Goal: Information Seeking & Learning: Learn about a topic

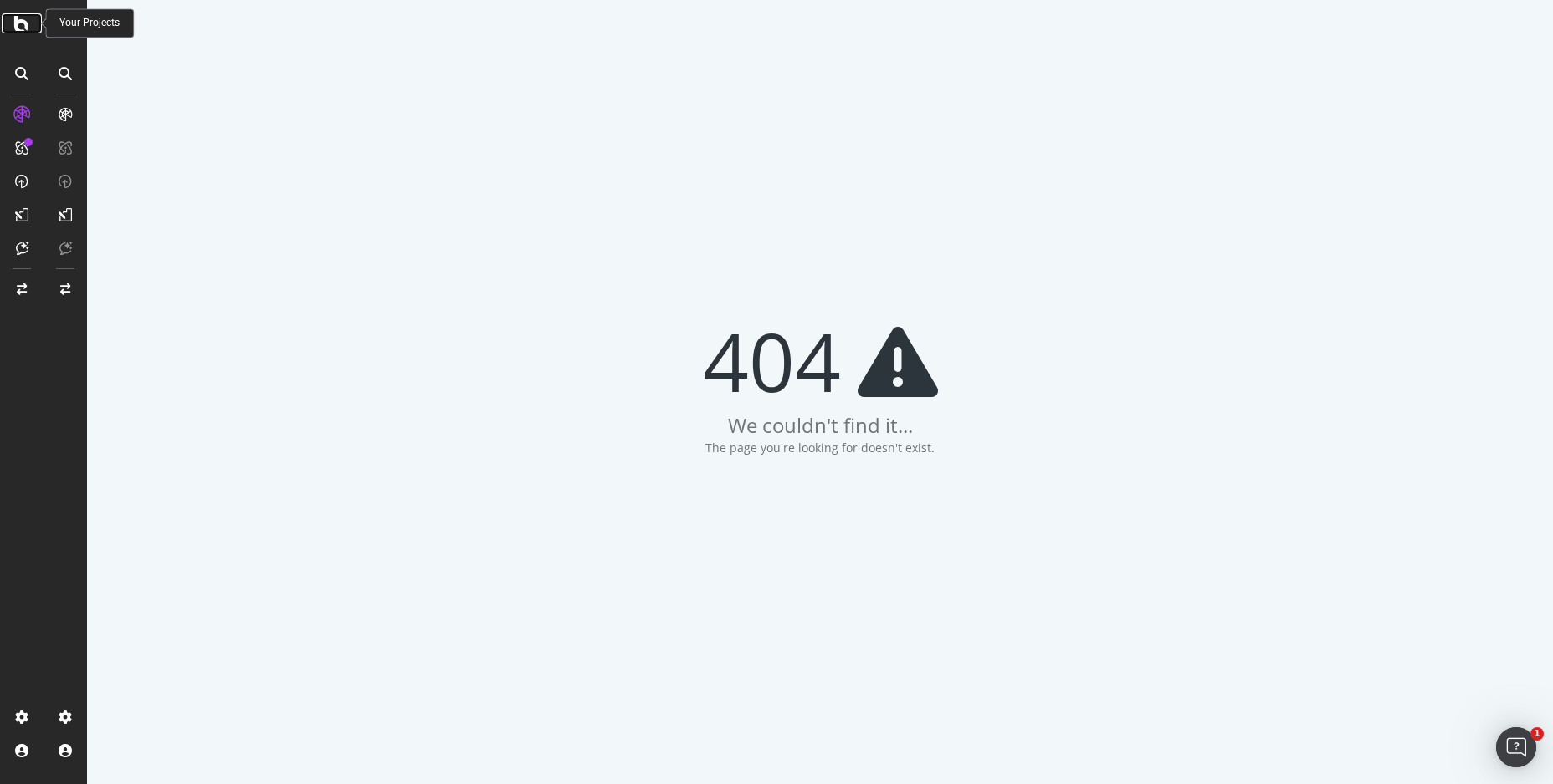
click at [21, 27] on icon at bounding box center [21, 23] width 15 height 21
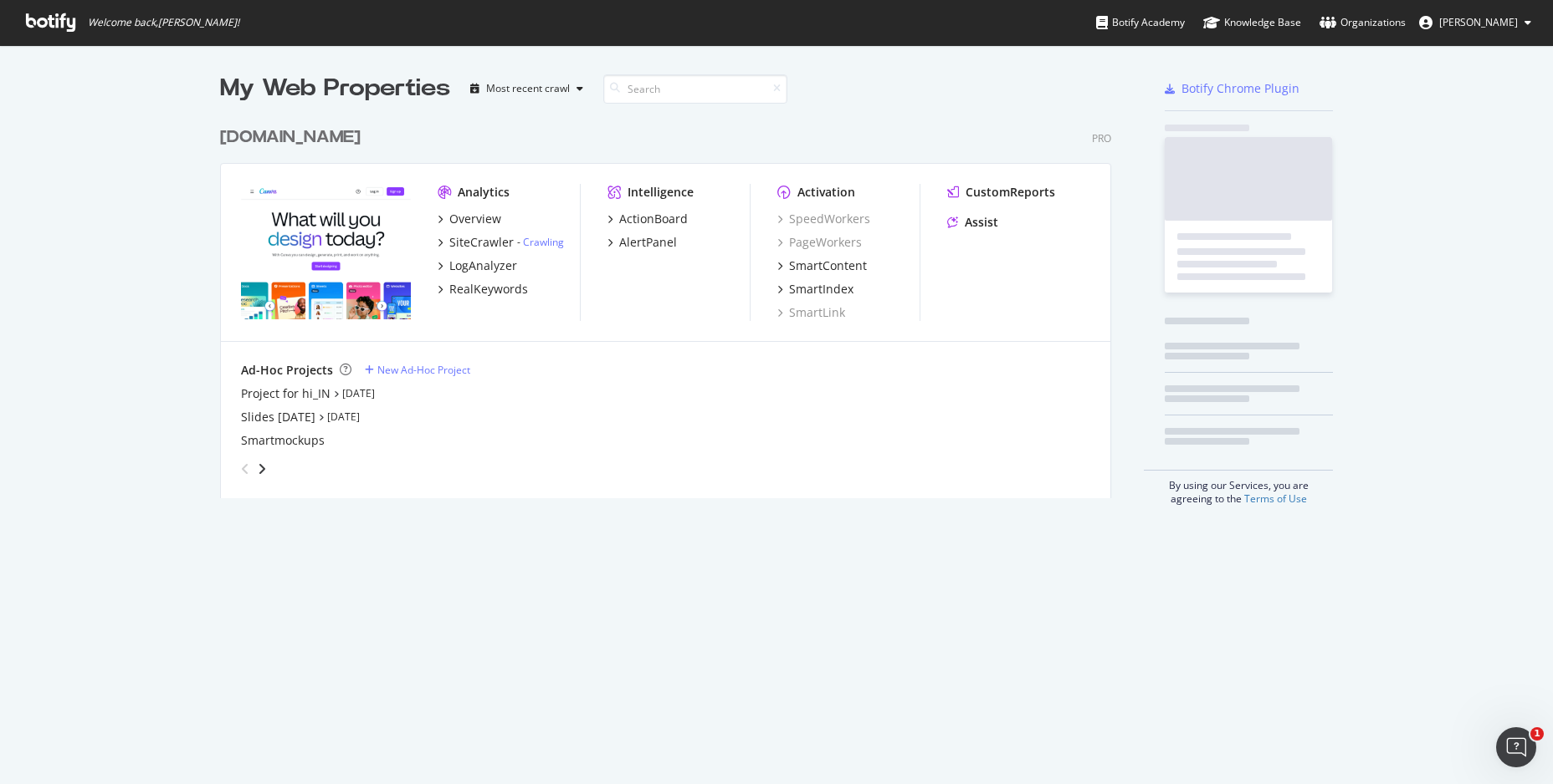
scroll to position [382, 895]
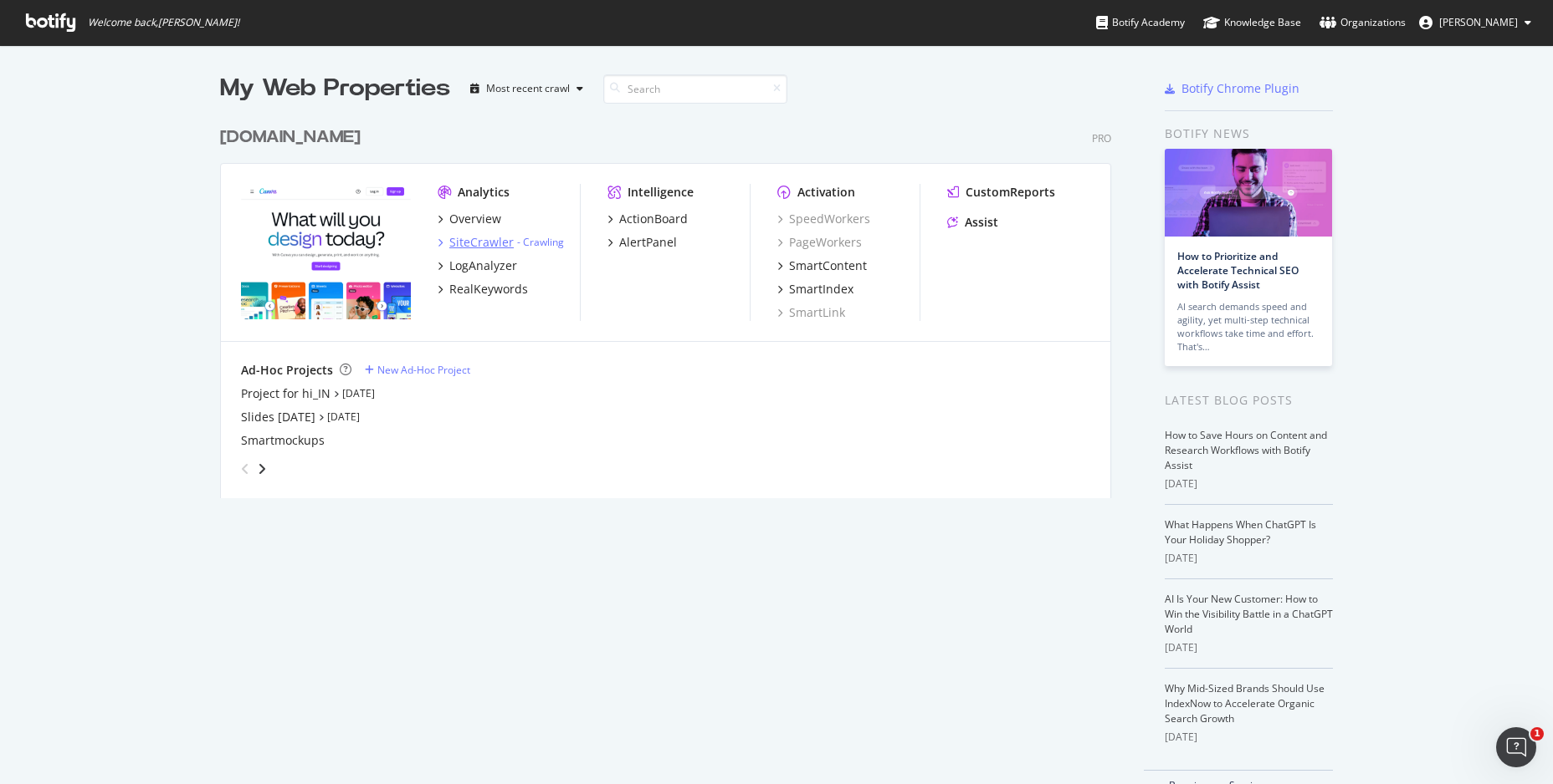
click at [473, 241] on div "SiteCrawler" at bounding box center [481, 243] width 64 height 17
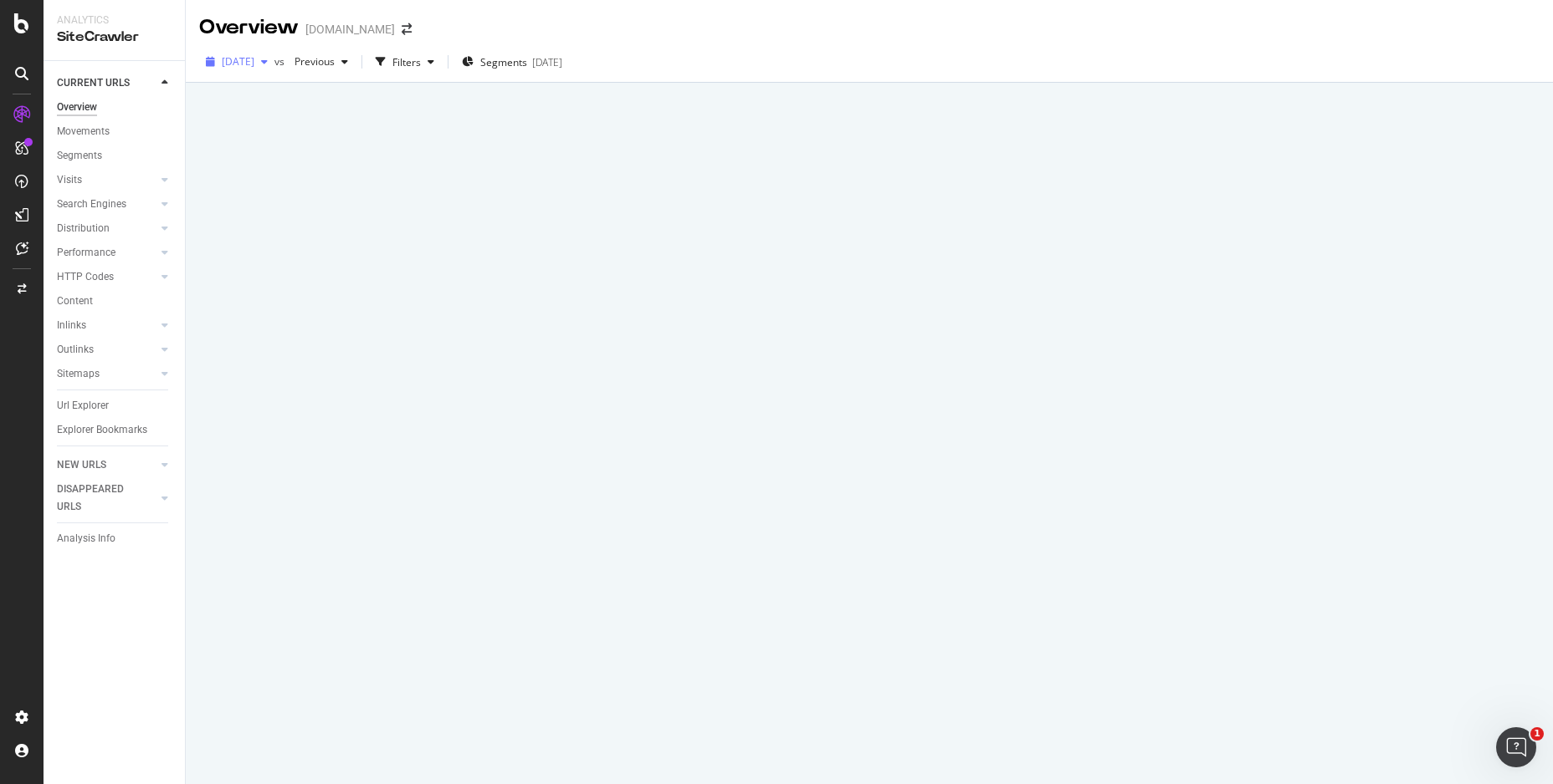
click at [228, 63] on span "[DATE]" at bounding box center [237, 61] width 33 height 14
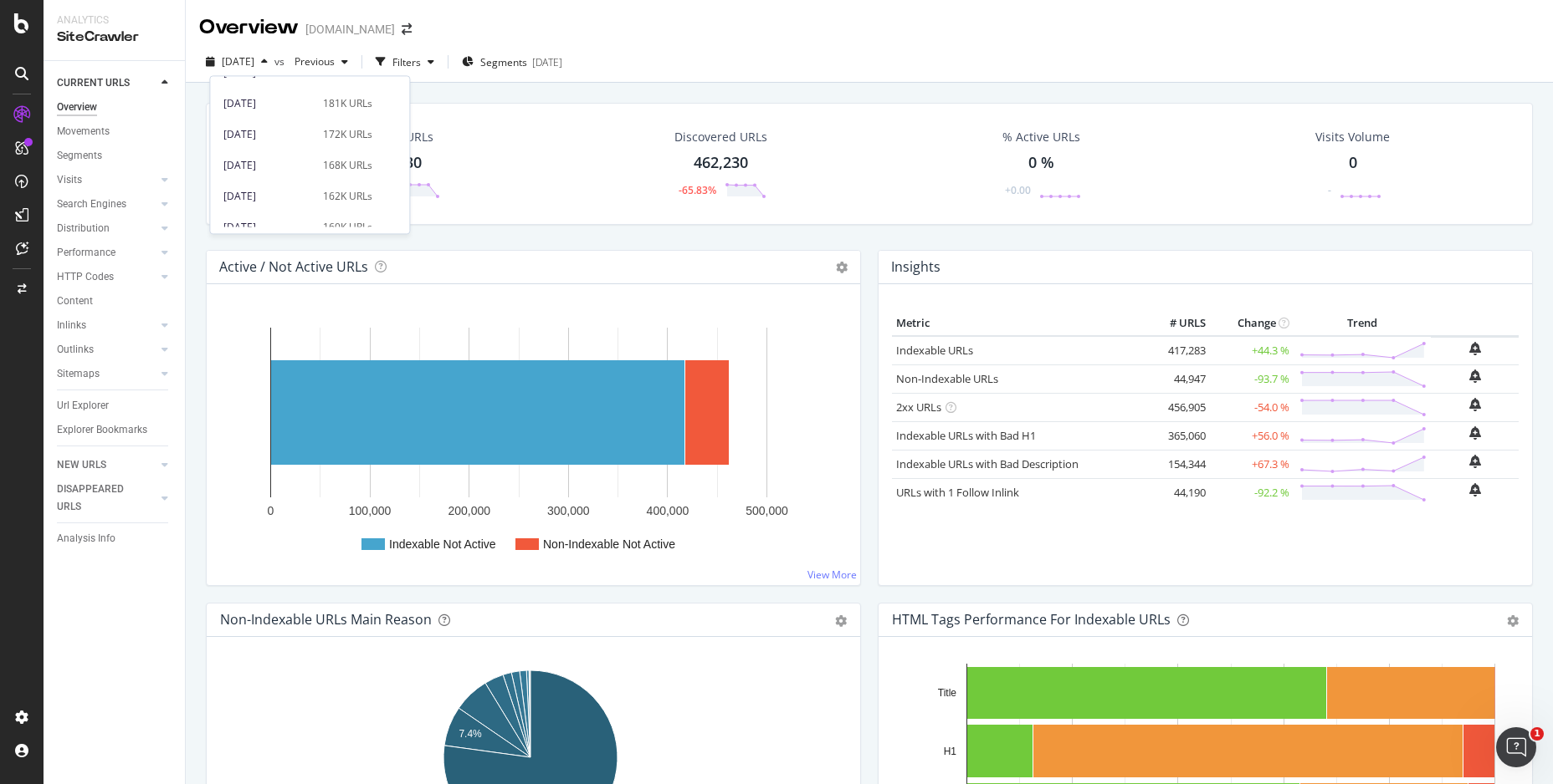
scroll to position [892, 0]
click at [857, 138] on div "Discovered URLs 462,230 -65.83%" at bounding box center [721, 163] width 327 height 87
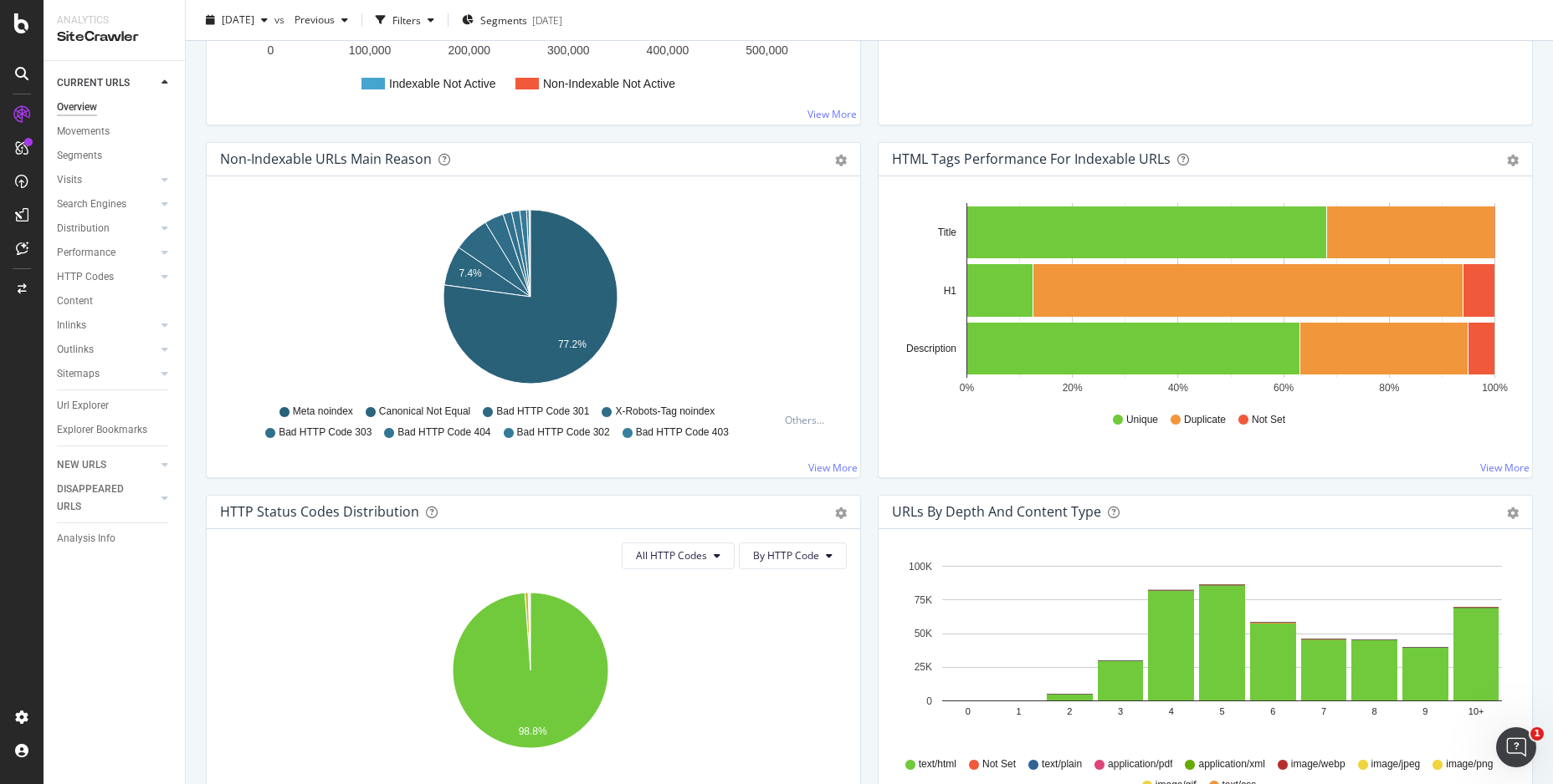
scroll to position [0, 0]
